Goal: Information Seeking & Learning: Learn about a topic

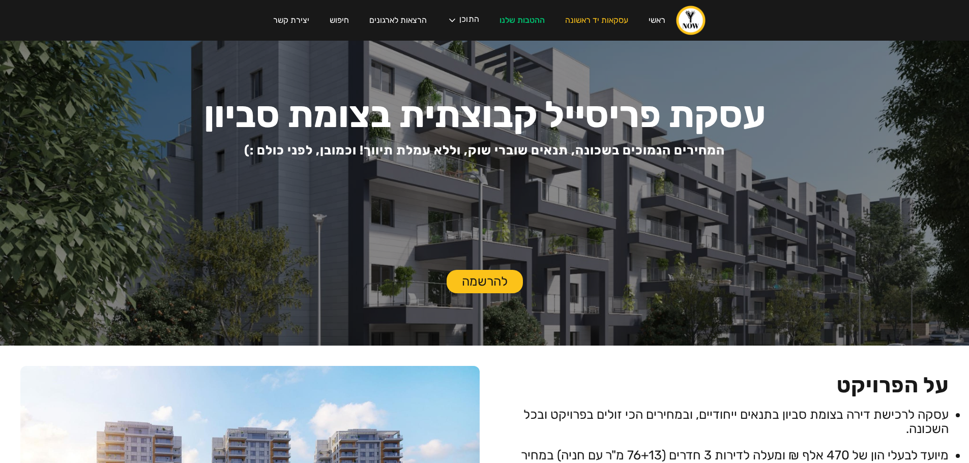
click at [512, 17] on div "עסקת פריסייל קבוצתית בצומת סביון לחברי הקהילה! ‍ אחרי חצי שנה של חיפושים, נכנסה…" at bounding box center [484, 231] width 969 height 463
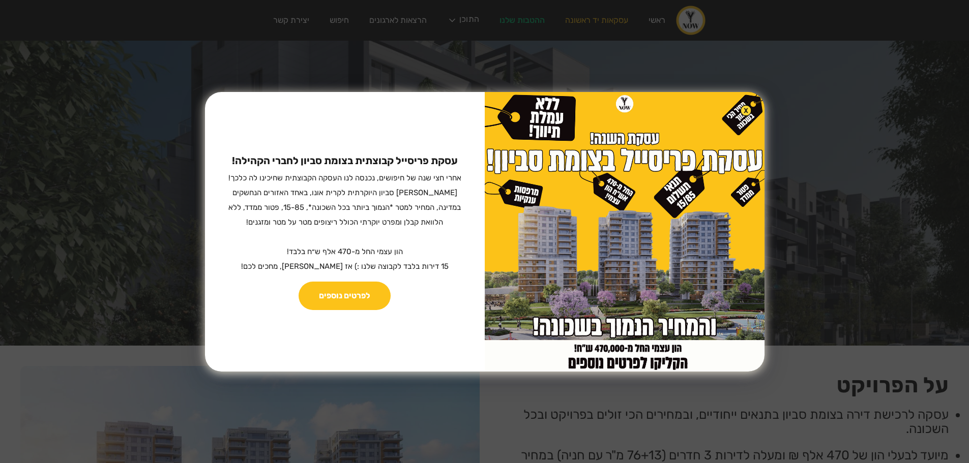
click at [740, 112] on img at bounding box center [746, 111] width 12 height 12
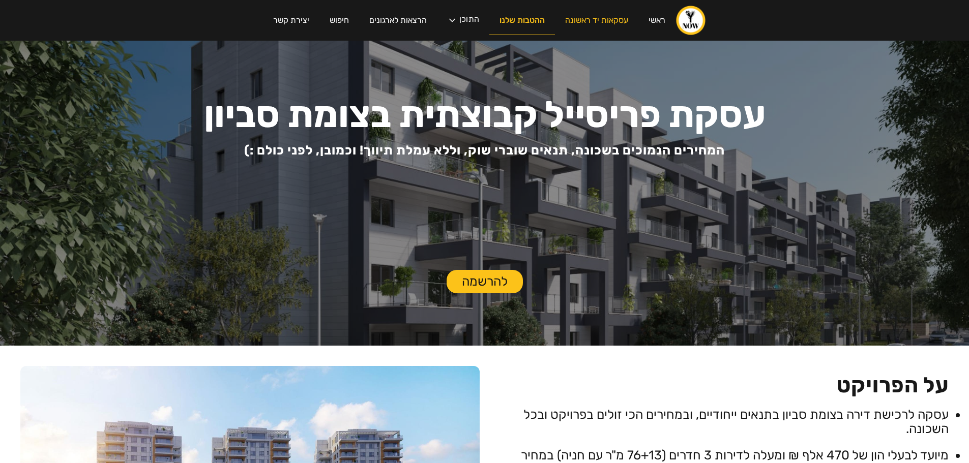
click at [530, 18] on link "ההטבות שלנו" at bounding box center [522, 20] width 66 height 29
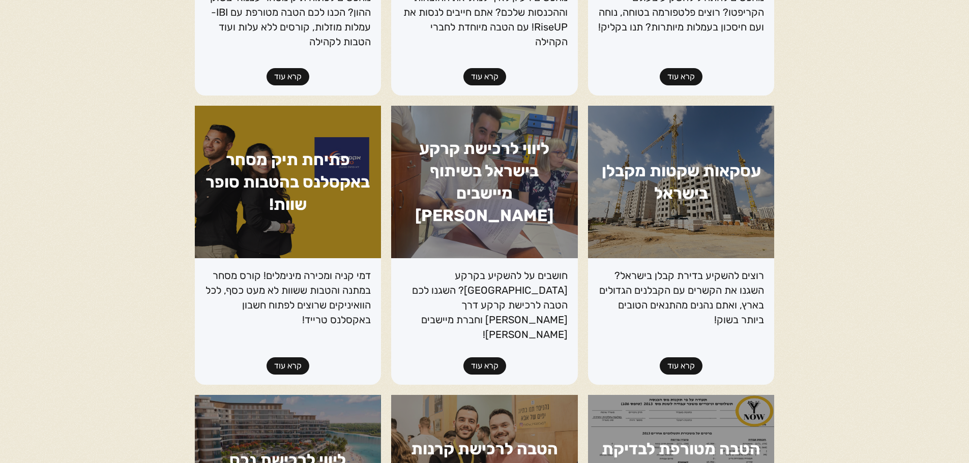
scroll to position [661, 0]
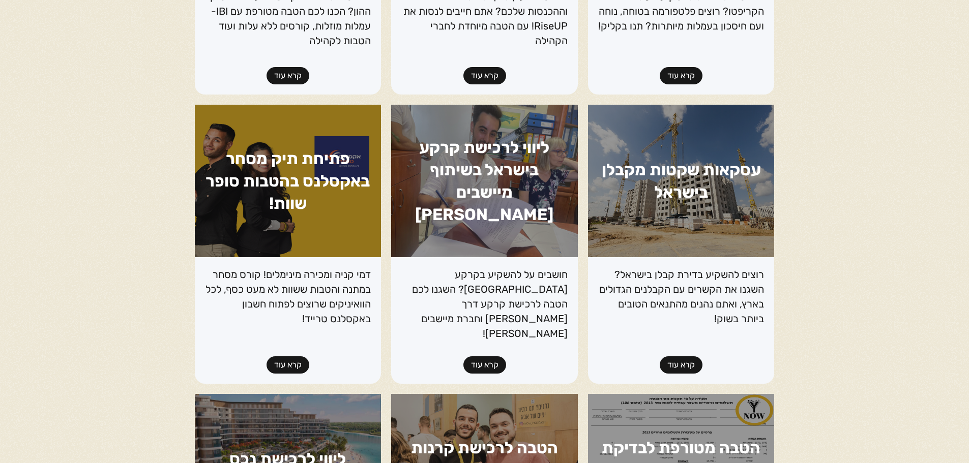
click at [683, 339] on div "רוצים להשקיע בדירת קבלן בישראל? השגנו את הקשרים עם הקבלנים הגדולים בארץ, ואתם נ…" at bounding box center [681, 320] width 187 height 127
click at [683, 358] on link "קרא עוד" at bounding box center [681, 365] width 43 height 17
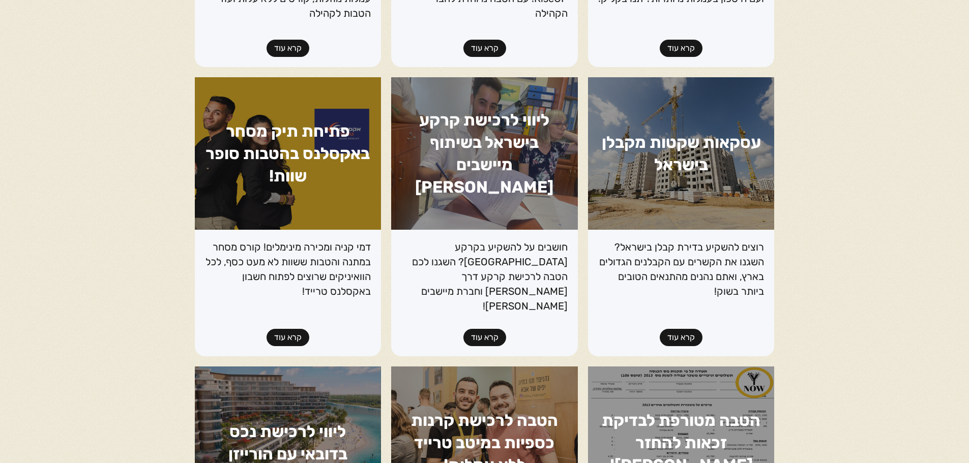
scroll to position [712, 0]
